Goal: Navigation & Orientation: Find specific page/section

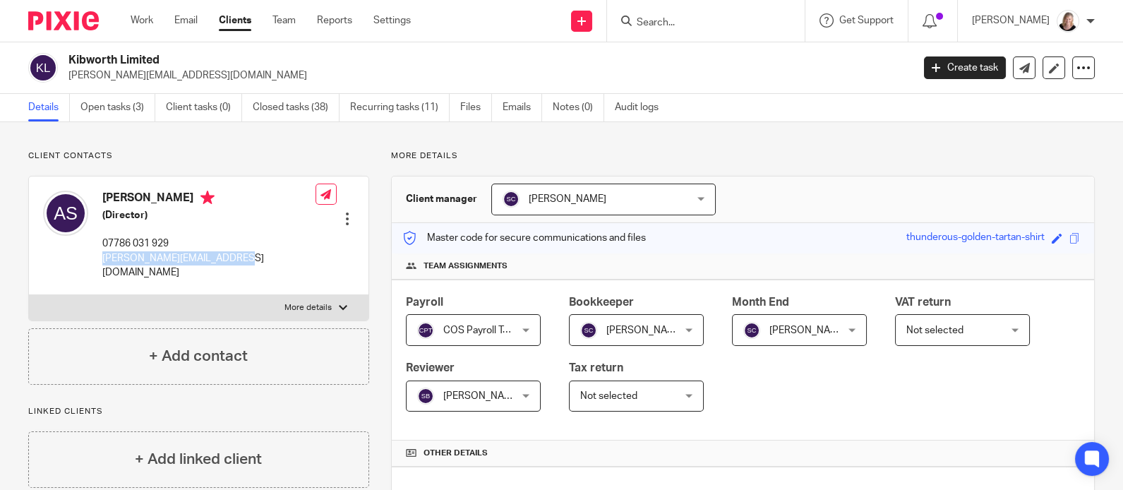
drag, startPoint x: 236, startPoint y: 258, endPoint x: 101, endPoint y: 260, distance: 135.5
click at [101, 260] on div "Antony Showman (Director) 07786 031 929 antony@zestpromotional.com Edit contact…" at bounding box center [198, 235] width 339 height 118
copy p "antony@zestpromotional.com"
click at [678, 15] on form at bounding box center [710, 21] width 150 height 18
click at [668, 21] on input "Search" at bounding box center [698, 23] width 127 height 13
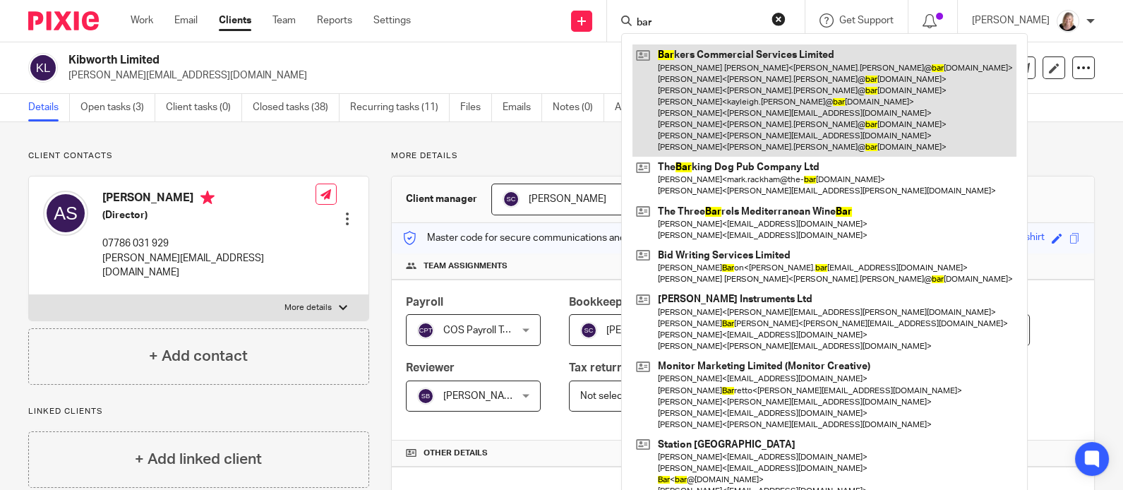
type input "bar"
click at [741, 63] on link at bounding box center [824, 100] width 384 height 112
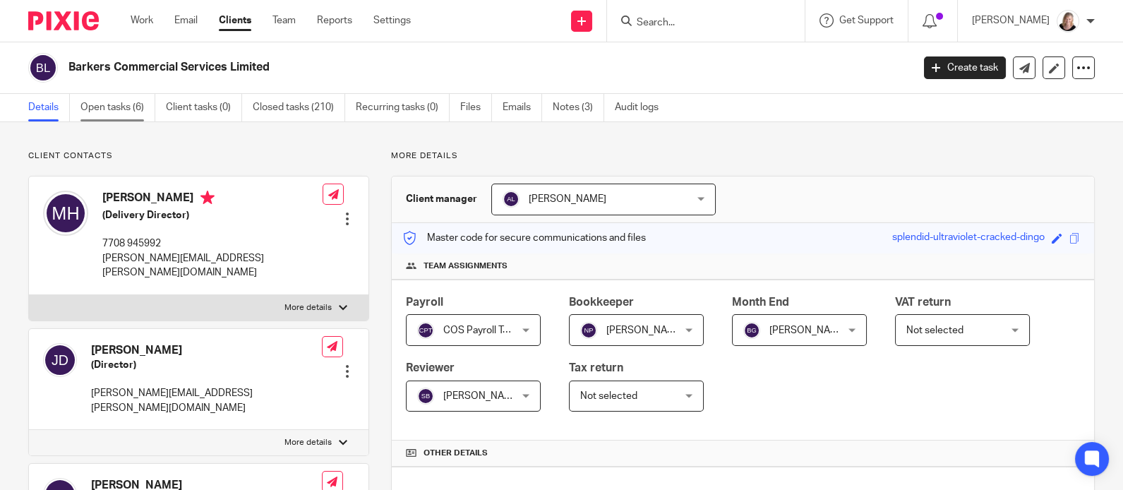
click at [115, 112] on link "Open tasks (6)" at bounding box center [117, 108] width 75 height 28
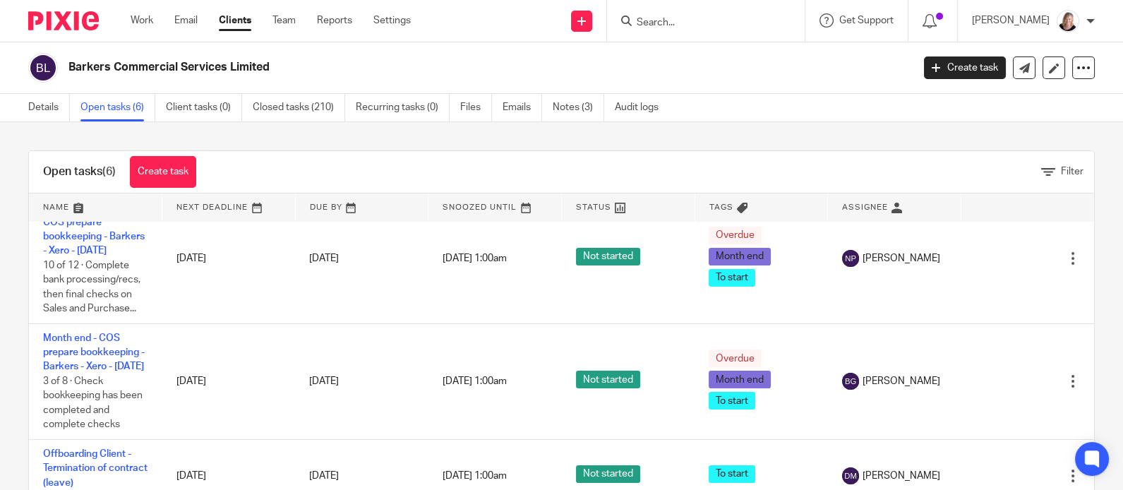
scroll to position [404, 0]
click at [689, 19] on input "Search" at bounding box center [698, 23] width 127 height 13
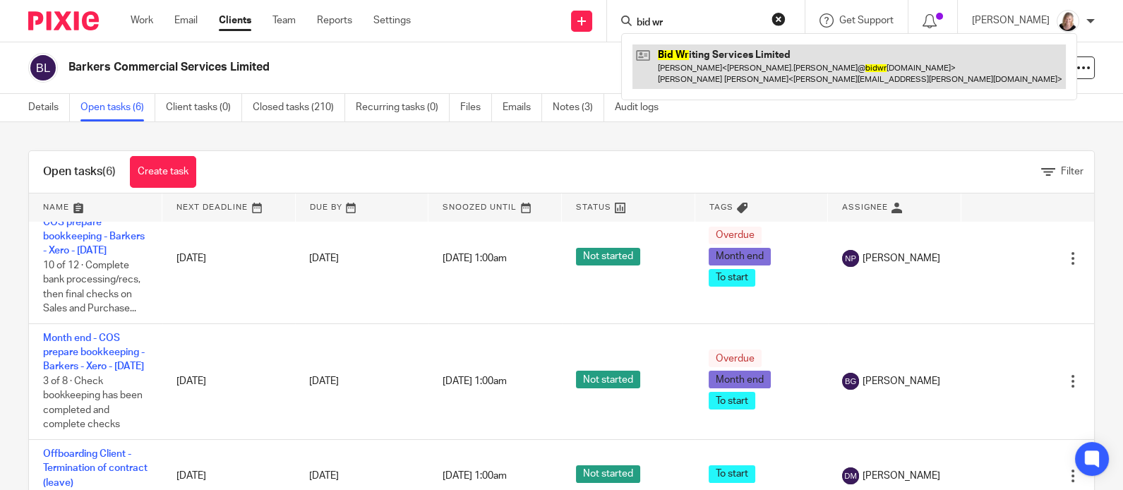
type input "bid wr"
click at [731, 69] on link at bounding box center [848, 66] width 433 height 44
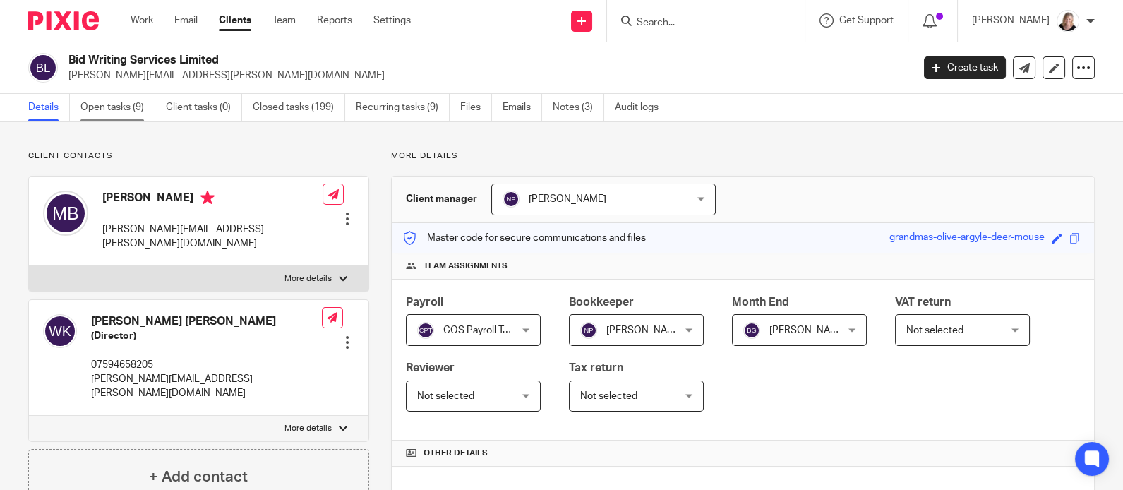
click at [92, 104] on link "Open tasks (9)" at bounding box center [117, 108] width 75 height 28
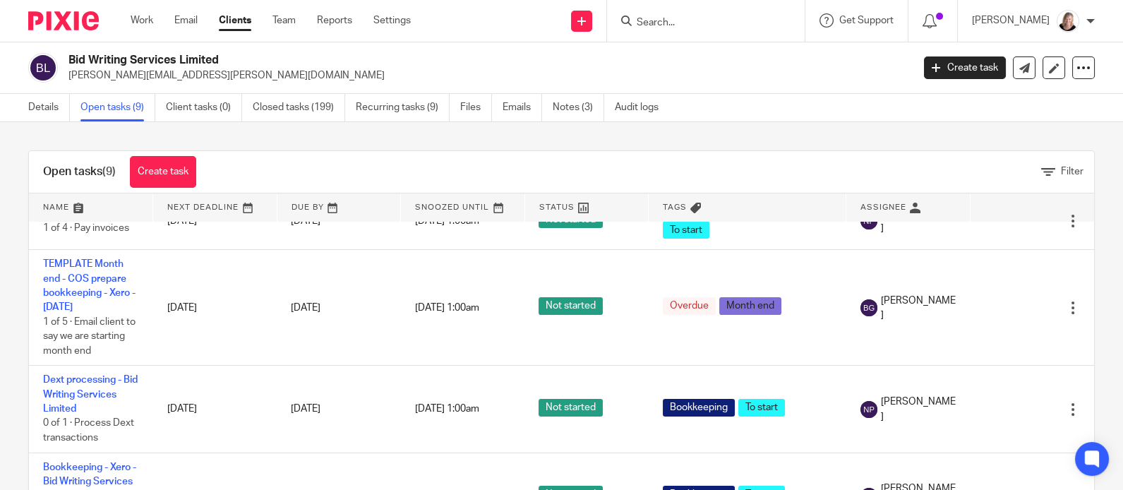
scroll to position [606, 0]
